Goal: Task Accomplishment & Management: Manage account settings

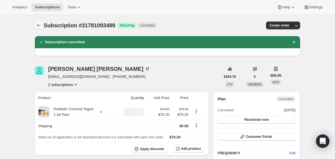
click at [38, 24] on icon "Subscriptions" at bounding box center [39, 26] width 6 height 6
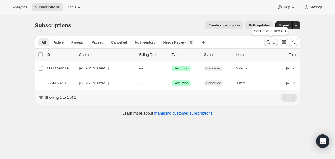
click at [268, 42] on icon "Search and filter results" at bounding box center [268, 42] width 6 height 6
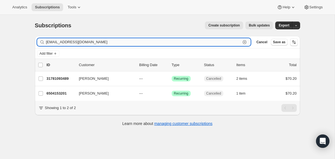
click at [228, 43] on input "[EMAIL_ADDRESS][DOMAIN_NAME]" at bounding box center [143, 42] width 195 height 8
paste input "[EMAIL_ADDRESS]"
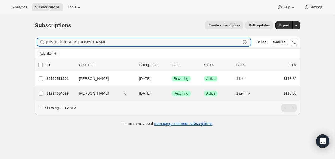
type input "[EMAIL_ADDRESS][DOMAIN_NAME]"
click at [137, 93] on div "31794364529 [PERSON_NAME] [DATE] Success Recurring Success Active 1 item $118.80" at bounding box center [172, 94] width 250 height 8
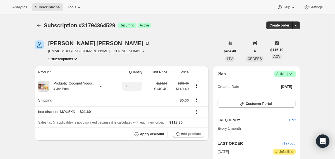
click at [291, 74] on icon at bounding box center [290, 73] width 2 height 1
click at [282, 96] on span "Cancel subscription" at bounding box center [283, 94] width 32 height 4
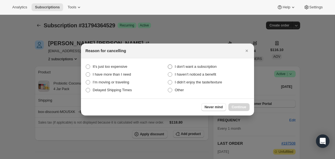
click at [201, 64] on span "I don't want a subscription" at bounding box center [196, 67] width 42 height 6
click at [168, 64] on subscription "I don't want a subscription" at bounding box center [168, 64] width 0 height 0
radio subscription "true"
click at [236, 105] on button "Continue" at bounding box center [238, 107] width 21 height 8
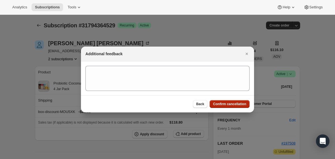
click at [236, 104] on span "Confirm cancellation" at bounding box center [229, 104] width 33 height 4
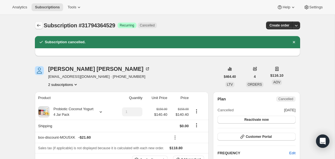
click at [40, 26] on icon "Subscriptions" at bounding box center [39, 26] width 6 height 6
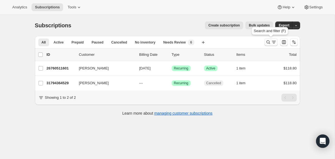
click at [267, 43] on icon "Search and filter results" at bounding box center [268, 42] width 6 height 6
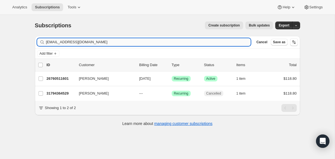
click at [222, 43] on input "[EMAIL_ADDRESS][DOMAIN_NAME]" at bounding box center [148, 42] width 205 height 8
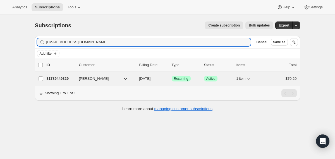
type input "[EMAIL_ADDRESS][DOMAIN_NAME]"
click at [139, 80] on span "[DATE]" at bounding box center [144, 78] width 11 height 4
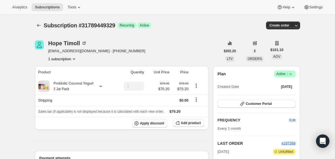
click at [294, 71] on span "Success Active |" at bounding box center [284, 74] width 21 height 7
click at [278, 94] on span "Cancel subscription" at bounding box center [283, 94] width 32 height 4
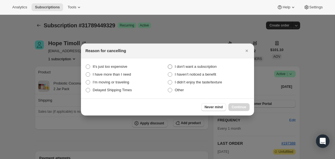
click at [206, 65] on span "I don't want a subscription" at bounding box center [196, 66] width 42 height 4
click at [168, 65] on subscription "I don't want a subscription" at bounding box center [168, 64] width 0 height 0
radio subscription "true"
click at [232, 105] on span "Continue" at bounding box center [239, 107] width 15 height 4
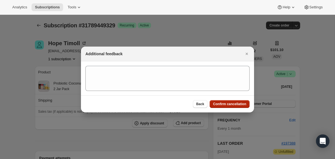
click at [231, 105] on span "Confirm cancellation" at bounding box center [229, 104] width 33 height 4
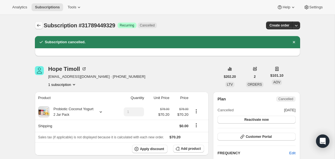
click at [38, 27] on icon "Subscriptions" at bounding box center [39, 26] width 6 height 6
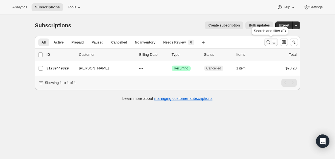
click at [268, 43] on icon "Search and filter results" at bounding box center [268, 42] width 6 height 6
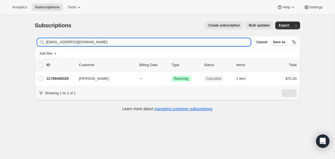
click at [219, 42] on input "[EMAIL_ADDRESS][DOMAIN_NAME]" at bounding box center [148, 42] width 205 height 8
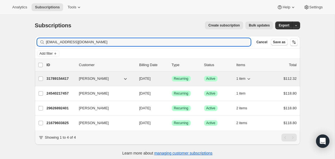
type input "[EMAIL_ADDRESS][DOMAIN_NAME]"
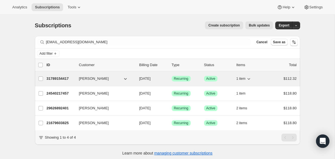
click at [137, 78] on div "31789154417 [PERSON_NAME] [DATE] Success Recurring Success Active 1 item $112.32" at bounding box center [172, 79] width 250 height 8
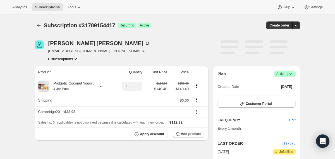
click at [292, 75] on icon at bounding box center [291, 74] width 6 height 6
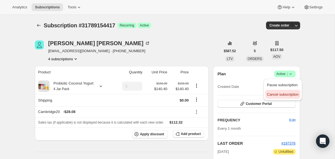
click at [283, 97] on span "Cancel subscription" at bounding box center [283, 95] width 32 height 6
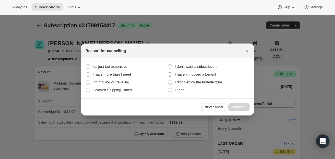
drag, startPoint x: 211, startPoint y: 66, endPoint x: 213, endPoint y: 73, distance: 6.8
click at [211, 66] on span "I don't want a subscription" at bounding box center [196, 66] width 42 height 4
click at [168, 65] on subscription "I don't want a subscription" at bounding box center [168, 64] width 0 height 0
radio subscription "true"
click at [232, 106] on span "Continue" at bounding box center [239, 107] width 15 height 4
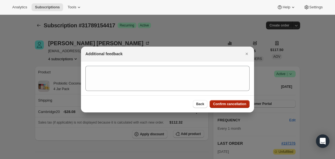
click at [231, 104] on span "Confirm cancellation" at bounding box center [229, 104] width 33 height 4
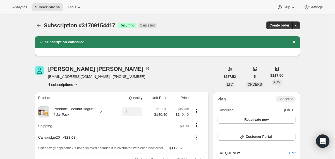
click at [39, 27] on icon "Subscriptions" at bounding box center [39, 26] width 6 height 6
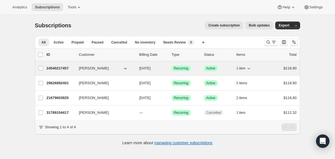
click at [134, 71] on div "[PERSON_NAME]" at bounding box center [107, 69] width 56 height 6
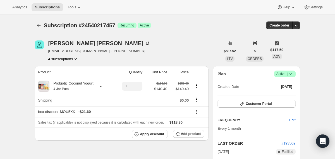
click at [292, 76] on icon at bounding box center [291, 74] width 6 height 6
click at [288, 93] on span "Cancel subscription" at bounding box center [283, 94] width 32 height 4
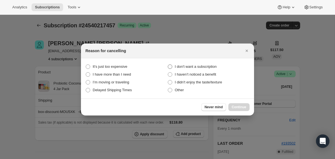
click at [213, 68] on span "I don't want a subscription" at bounding box center [196, 66] width 42 height 4
click at [168, 65] on subscription "I don't want a subscription" at bounding box center [168, 64] width 0 height 0
radio subscription "true"
click at [235, 108] on span "Continue" at bounding box center [239, 107] width 15 height 4
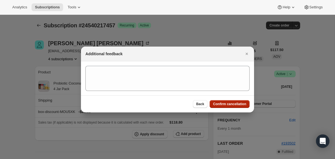
click at [231, 103] on span "Confirm cancellation" at bounding box center [229, 104] width 33 height 4
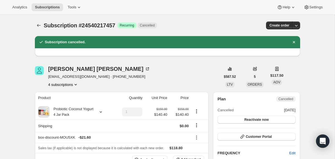
click at [40, 26] on icon "Subscriptions" at bounding box center [39, 26] width 6 height 6
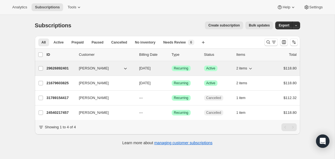
click at [136, 71] on div "29626892401 [PERSON_NAME] [DATE] Success Recurring Success Active 2 items $118.…" at bounding box center [172, 68] width 250 height 8
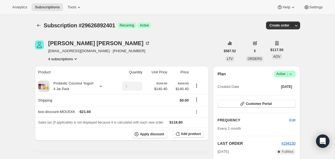
click at [291, 74] on icon at bounding box center [291, 74] width 6 height 6
click at [284, 95] on span "Cancel subscription" at bounding box center [283, 94] width 32 height 4
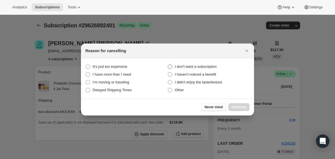
click at [210, 67] on span "I don't want a subscription" at bounding box center [196, 66] width 42 height 4
click at [168, 65] on subscription "I don't want a subscription" at bounding box center [168, 64] width 0 height 0
radio subscription "true"
click at [230, 107] on button "Continue" at bounding box center [238, 107] width 21 height 8
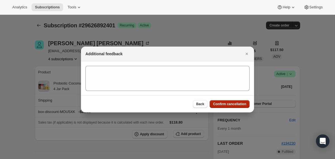
click at [230, 104] on span "Confirm cancellation" at bounding box center [229, 104] width 33 height 4
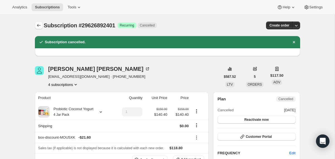
click at [40, 25] on icon "Subscriptions" at bounding box center [39, 26] width 6 height 6
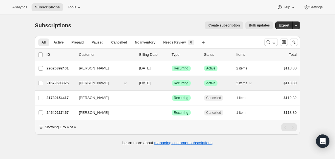
click at [137, 84] on div "21679603825 [PERSON_NAME] [DATE] Success Recurring Success Active 2 items $118.…" at bounding box center [172, 83] width 250 height 8
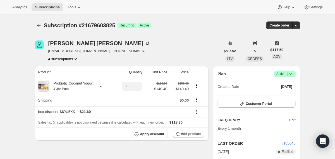
click at [291, 74] on icon at bounding box center [291, 74] width 6 height 6
click at [285, 94] on span "Cancel subscription" at bounding box center [283, 94] width 32 height 4
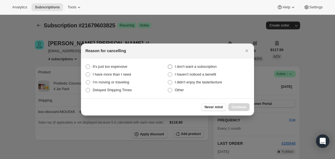
click at [202, 64] on span "I don't want a subscription" at bounding box center [196, 67] width 42 height 6
click at [168, 64] on subscription "I don't want a subscription" at bounding box center [168, 64] width 0 height 0
radio subscription "true"
click at [243, 105] on span "Continue" at bounding box center [239, 107] width 15 height 4
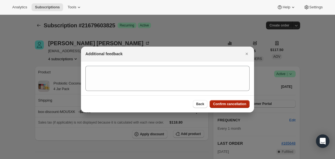
click at [241, 103] on span "Confirm cancellation" at bounding box center [229, 104] width 33 height 4
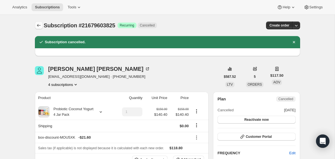
click at [38, 25] on icon "Subscriptions" at bounding box center [39, 26] width 6 height 6
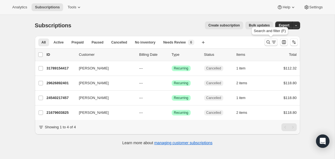
click at [268, 39] on icon "Search and filter results" at bounding box center [268, 42] width 6 height 6
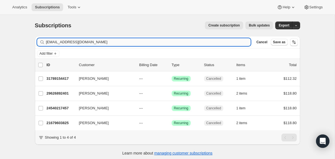
click at [208, 38] on input "[EMAIL_ADDRESS][DOMAIN_NAME]" at bounding box center [148, 42] width 205 height 8
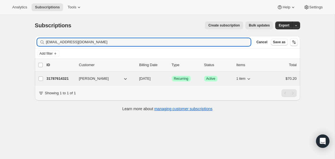
type input "[EMAIL_ADDRESS][DOMAIN_NAME]"
click at [139, 77] on span "[DATE]" at bounding box center [144, 78] width 11 height 4
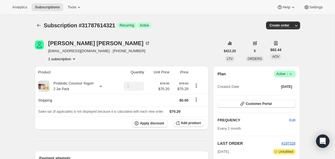
click at [291, 75] on icon at bounding box center [291, 74] width 6 height 6
click at [281, 95] on span "Cancel subscription" at bounding box center [283, 94] width 32 height 4
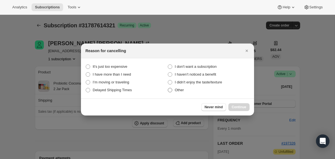
click at [179, 90] on span "Other" at bounding box center [179, 90] width 9 height 4
click at [168, 88] on input "Other" at bounding box center [168, 88] width 0 height 0
radio input "true"
click at [234, 106] on span "Continue" at bounding box center [239, 107] width 15 height 4
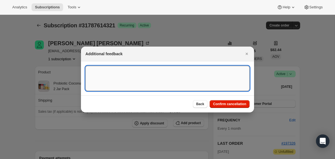
click at [162, 71] on textarea ":r3ps:" at bounding box center [167, 78] width 164 height 25
type textarea "initial order wanted only"
click at [213, 102] on span "Confirm cancellation" at bounding box center [229, 104] width 33 height 4
